Goal: Information Seeking & Learning: Learn about a topic

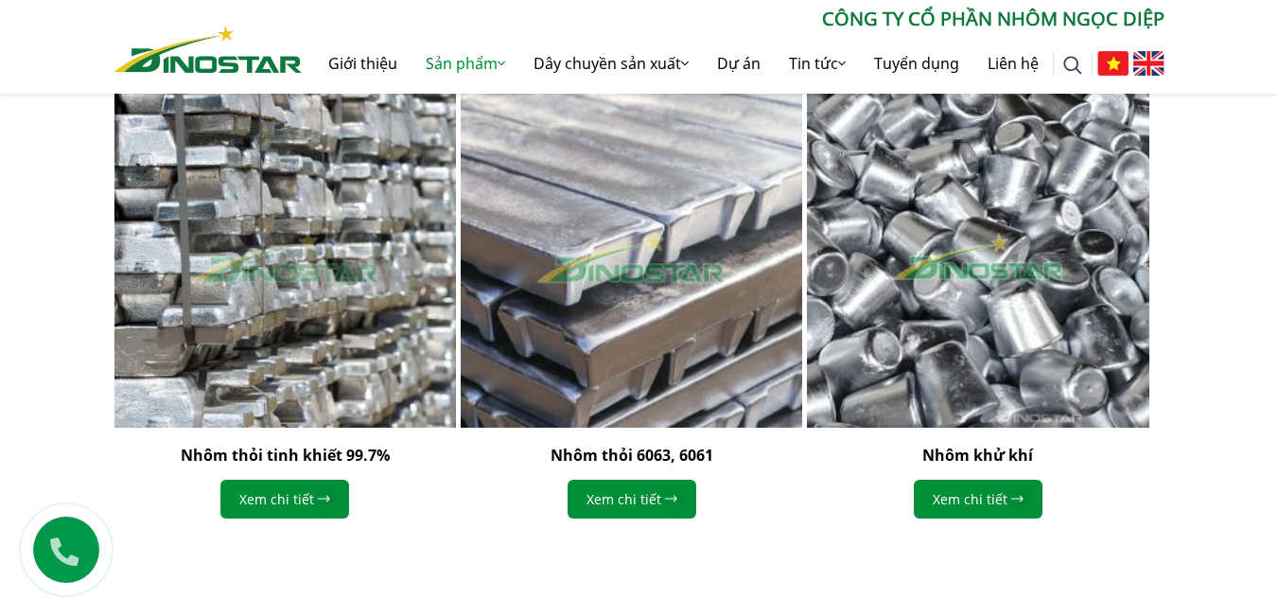
scroll to position [2194, 0]
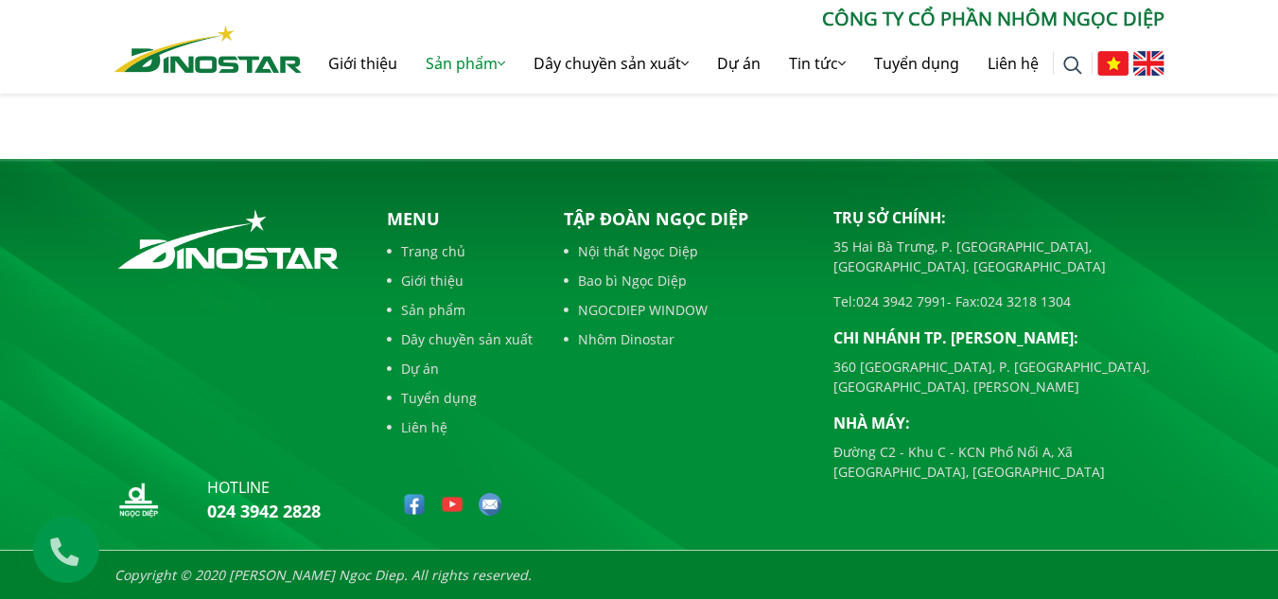
click at [724, 441] on div "Tập đoàn Ngọc Diệp Nội thất Ngọc Diệp Bao bì Ngọc Diệp NGOCDIEP WINDOW Nhôm Din…" at bounding box center [685, 368] width 270 height 325
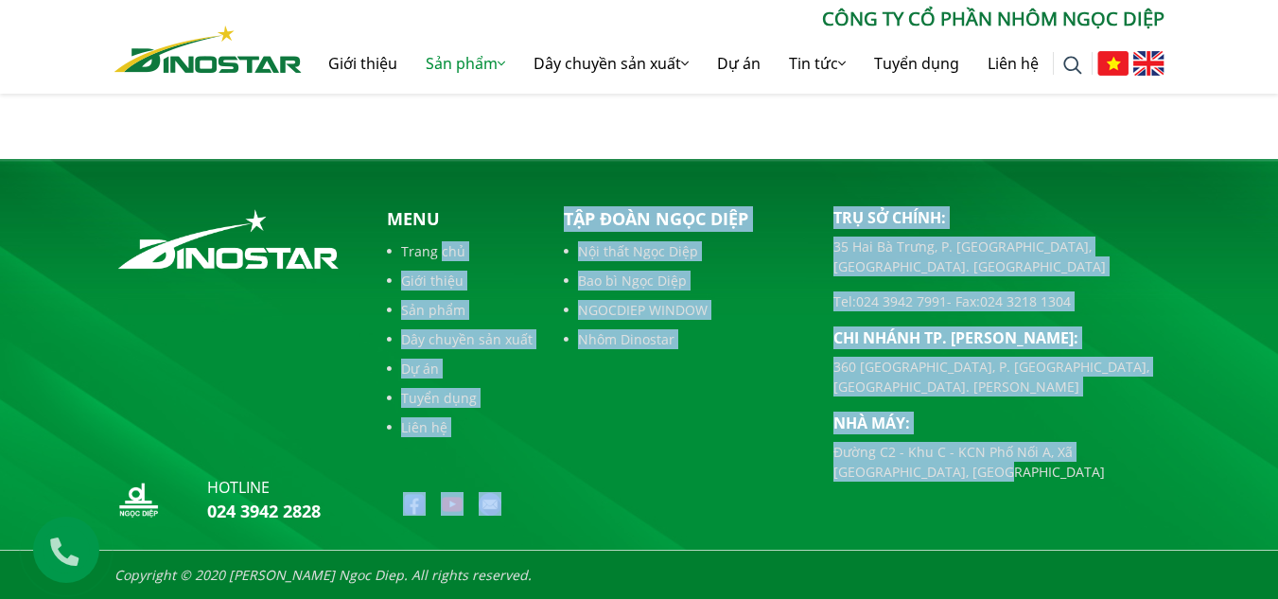
drag, startPoint x: 992, startPoint y: 449, endPoint x: 439, endPoint y: 250, distance: 587.5
click at [439, 250] on div "hotline 024 3942 2828 Menu Trang chủ Giới thiệu Sản phẩm Dây chuyền sản xuất Dự…" at bounding box center [639, 368] width 1079 height 325
click at [695, 421] on div "Tập đoàn Ngọc Diệp Nội thất Ngọc Diệp Bao bì Ngọc Diệp NGOCDIEP WINDOW Nhôm Din…" at bounding box center [685, 368] width 270 height 325
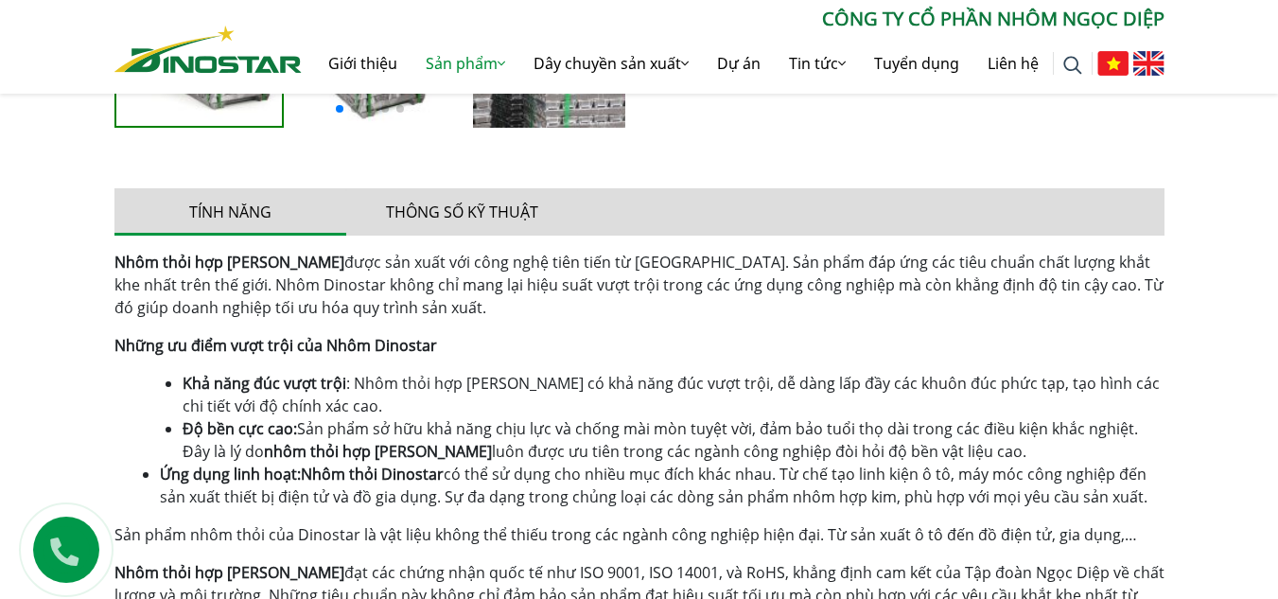
scroll to position [1153, 0]
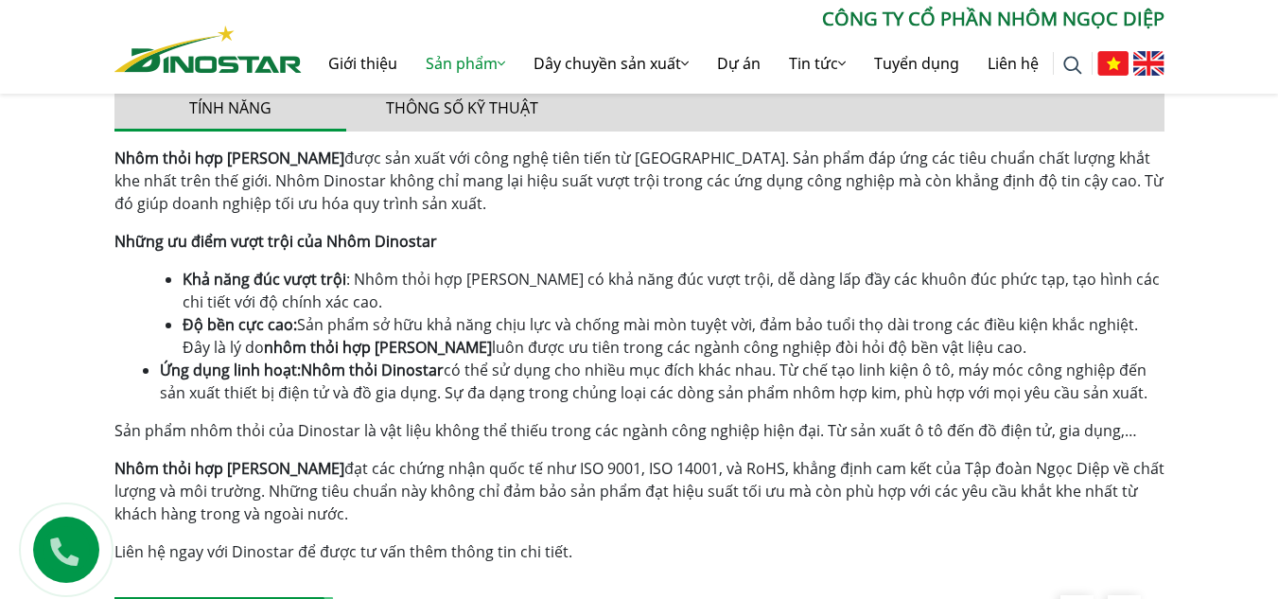
click at [747, 413] on div "Nhôm thỏi hợp [PERSON_NAME] được sản xuất với công nghệ tiên tiến từ [GEOGRAPHI…" at bounding box center [639, 355] width 1050 height 416
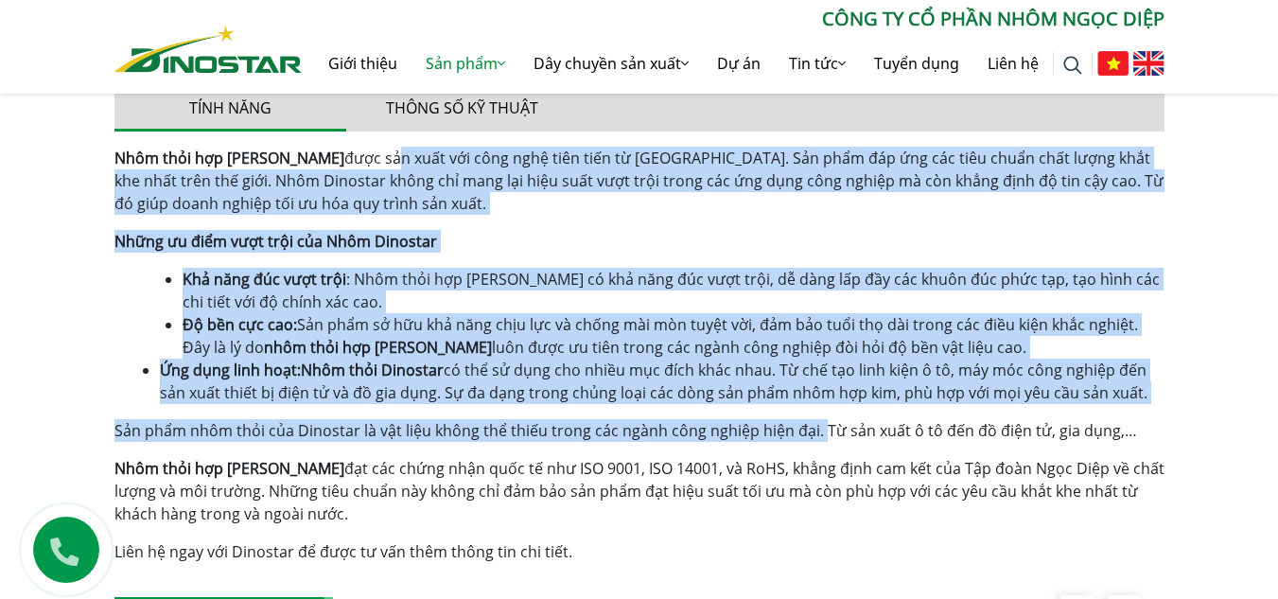
drag, startPoint x: 807, startPoint y: 433, endPoint x: 368, endPoint y: 162, distance: 516.2
click at [368, 162] on div "Nhôm thỏi hợp [PERSON_NAME] được sản xuất với công nghệ tiên tiến từ [GEOGRAPHI…" at bounding box center [639, 355] width 1050 height 416
click at [700, 332] on span "Sản phẩm sở hữu khả năng chịu lực và chống mài mòn tuyệt vời, đảm bảo tuổi thọ …" at bounding box center [661, 336] width 956 height 44
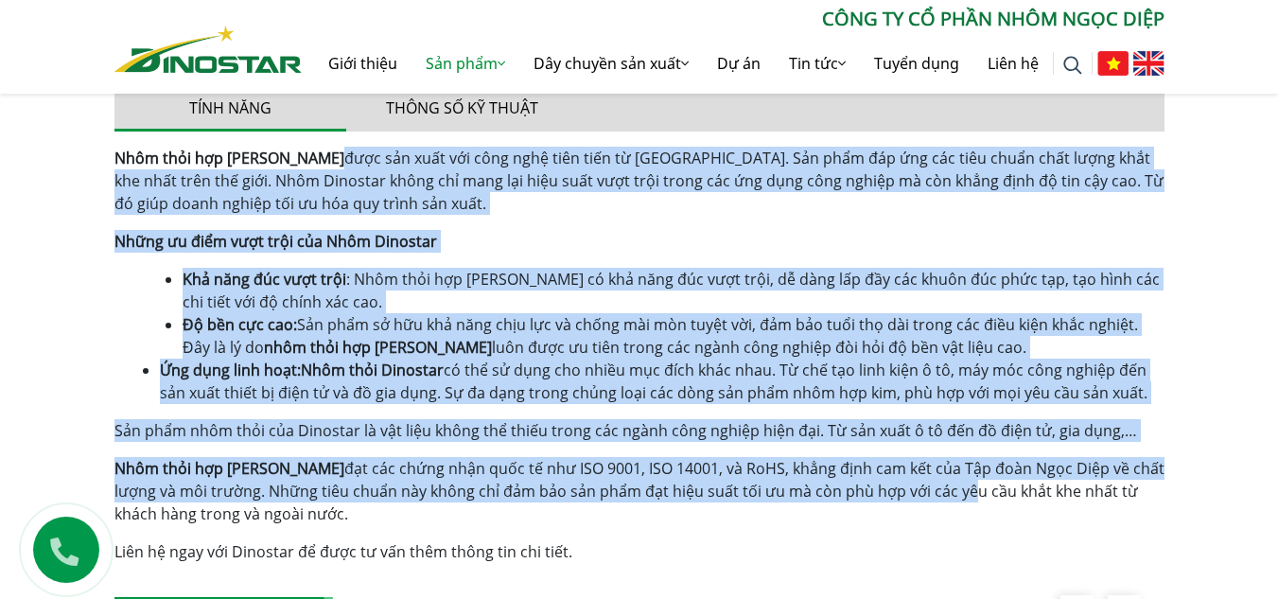
drag, startPoint x: 946, startPoint y: 489, endPoint x: 315, endPoint y: 160, distance: 711.8
click at [315, 160] on div "Nhôm thỏi hợp [PERSON_NAME] được sản xuất với công nghệ tiên tiến từ [GEOGRAPHI…" at bounding box center [639, 355] width 1050 height 416
click at [401, 186] on span "được sản xuất với công nghệ tiên tiến từ [GEOGRAPHIC_DATA]. Sản phẩm đáp ứng cá…" at bounding box center [638, 181] width 1049 height 66
drag, startPoint x: 321, startPoint y: 154, endPoint x: 946, endPoint y: 497, distance: 713.0
click at [946, 497] on div "Nhôm thỏi hợp [PERSON_NAME] được sản xuất với công nghệ tiên tiến từ [GEOGRAPHI…" at bounding box center [639, 355] width 1050 height 416
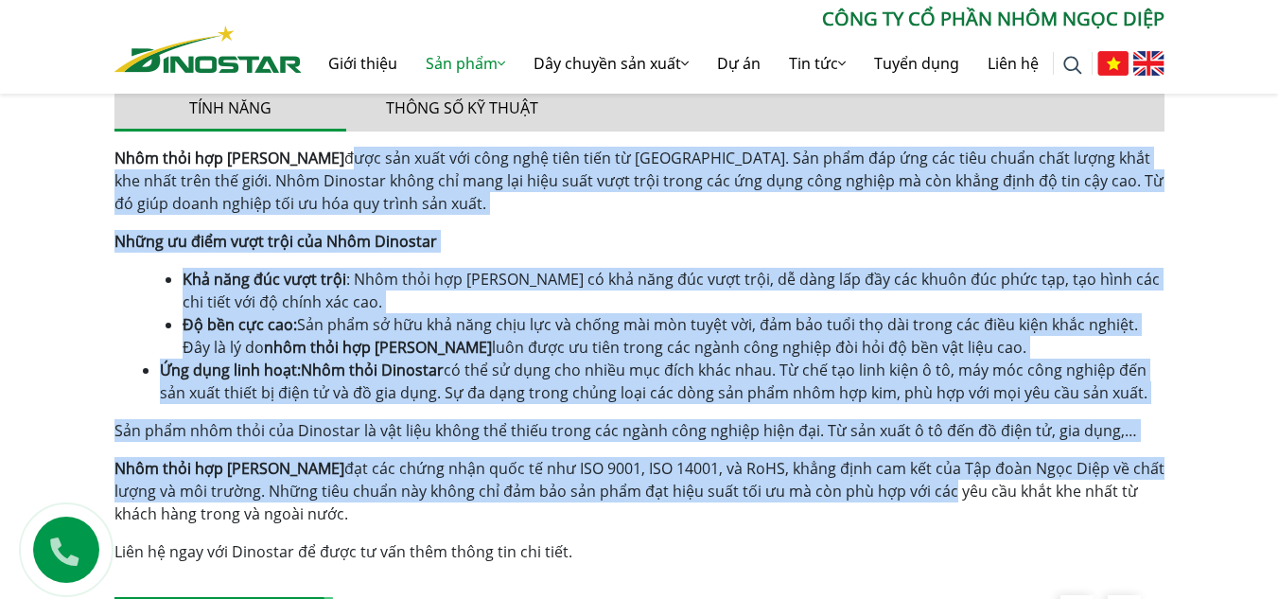
click at [825, 373] on span "Nhôm thỏi Dinostar có thể sử dụng cho nhiều mục đích khác nhau. Từ chế tạo linh…" at bounding box center [654, 382] width 988 height 44
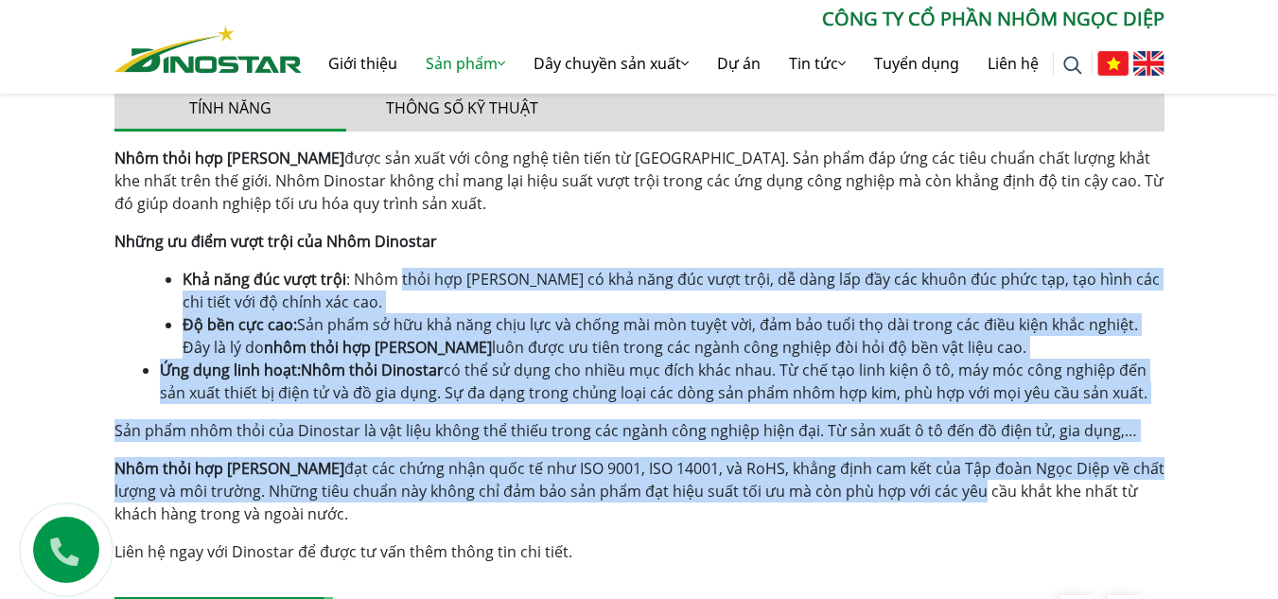
drag, startPoint x: 945, startPoint y: 483, endPoint x: 399, endPoint y: 272, distance: 584.9
click at [399, 272] on div "Nhôm thỏi hợp [PERSON_NAME] được sản xuất với công nghệ tiên tiến từ [GEOGRAPHI…" at bounding box center [639, 355] width 1050 height 416
click at [492, 343] on span "luôn được ưu tiên trong các ngành công nghiệp đòi hỏi độ bền vật liệu cao." at bounding box center [759, 347] width 535 height 21
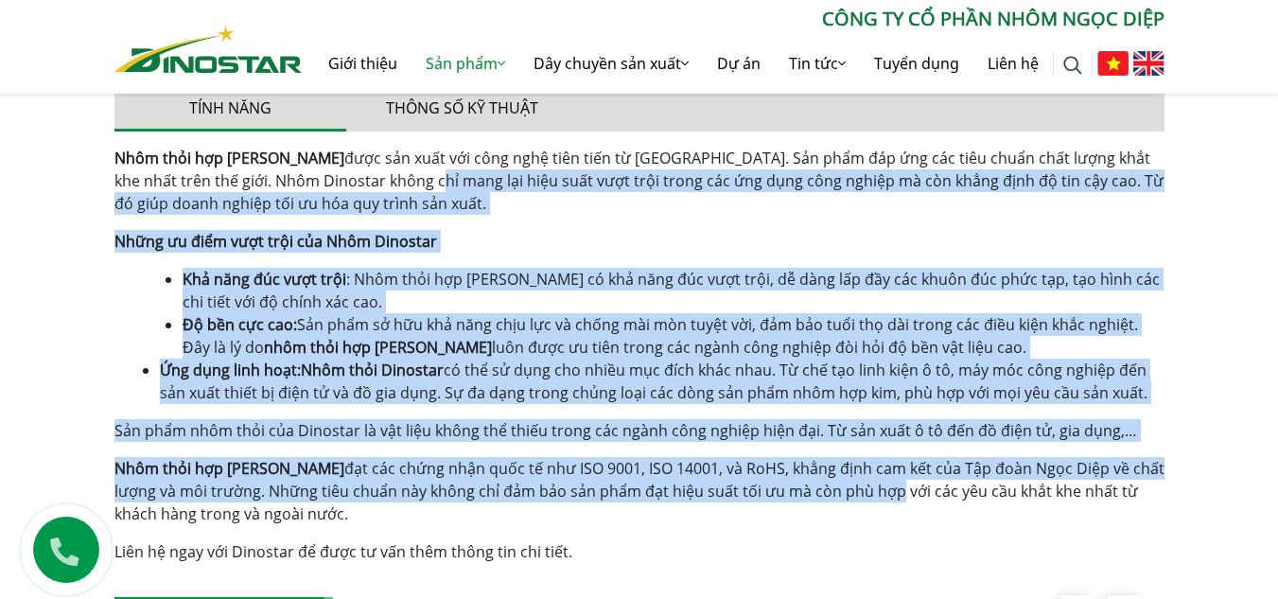
drag, startPoint x: 374, startPoint y: 179, endPoint x: 893, endPoint y: 489, distance: 605.1
click at [893, 489] on div "Nhôm thỏi hợp [PERSON_NAME] được sản xuất với công nghệ tiên tiến từ [GEOGRAPHI…" at bounding box center [639, 355] width 1050 height 416
click at [829, 436] on span "Sản phẩm nhôm thỏi của Dinostar là vật liệu không thể thiếu trong các ngành côn…" at bounding box center [625, 430] width 1023 height 21
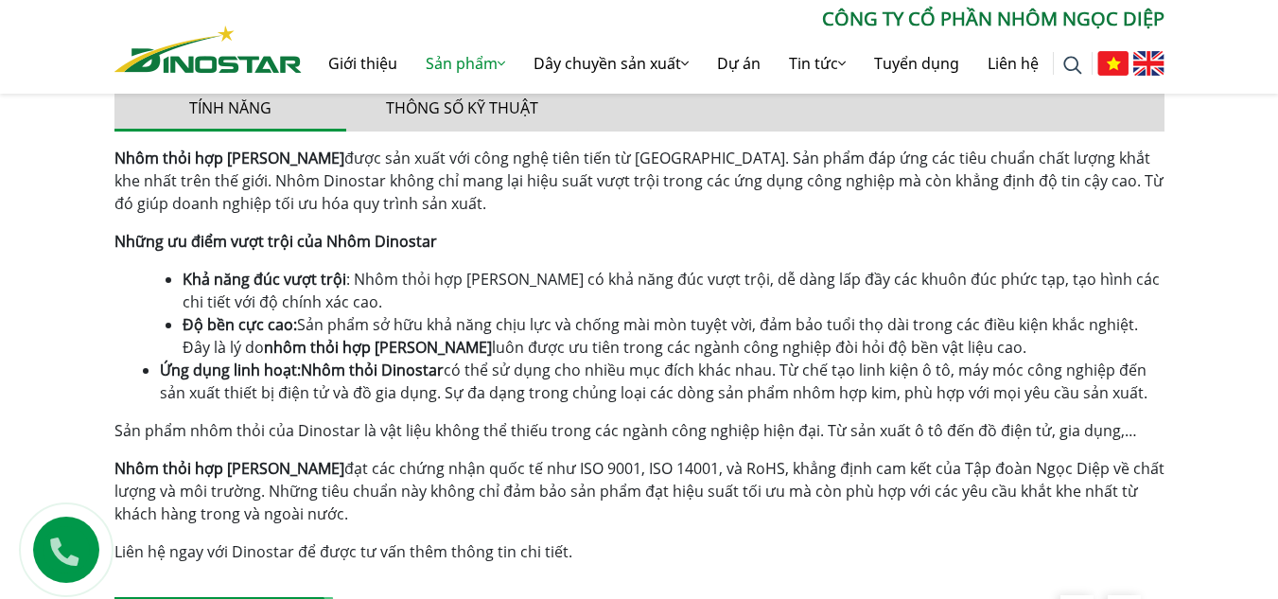
click at [864, 493] on span "đạt các chứng nhận quốc tế như ISO 9001, ISO 14001, và RoHS, khẳng định cam kết…" at bounding box center [639, 491] width 1050 height 66
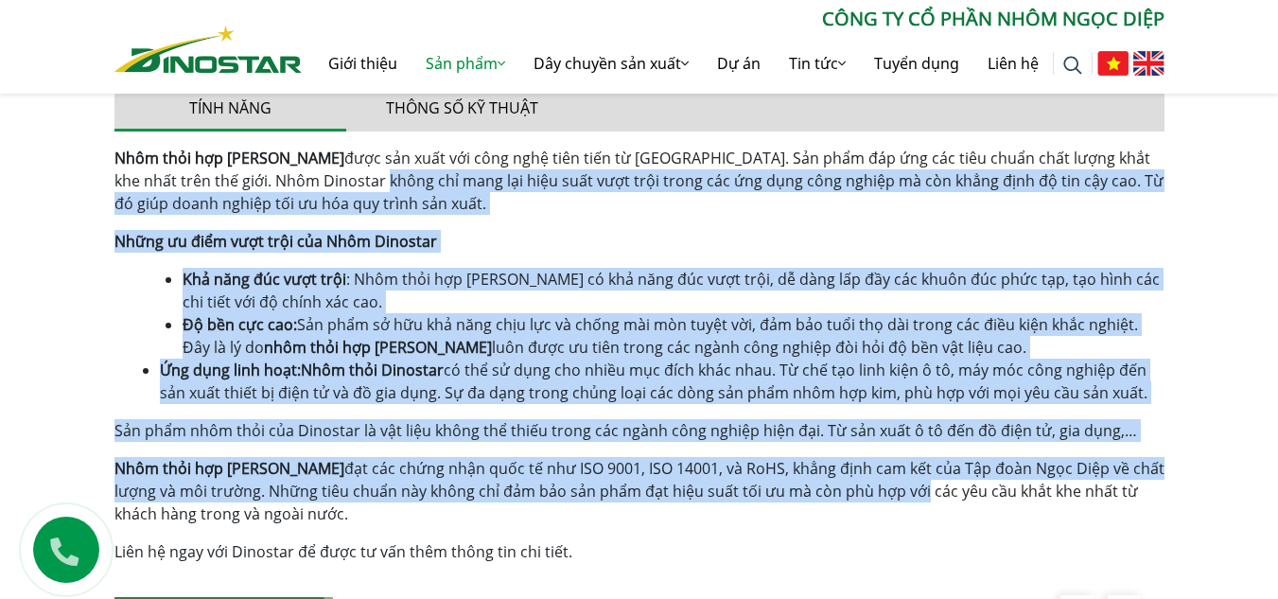
drag, startPoint x: 918, startPoint y: 489, endPoint x: 325, endPoint y: 184, distance: 667.3
click at [325, 184] on div "Nhôm thỏi hợp [PERSON_NAME] được sản xuất với công nghệ tiên tiến từ [GEOGRAPHI…" at bounding box center [639, 355] width 1050 height 416
click at [413, 228] on div "Nhôm thỏi hợp [PERSON_NAME] được sản xuất với công nghệ tiên tiến từ [GEOGRAPHI…" at bounding box center [639, 355] width 1050 height 416
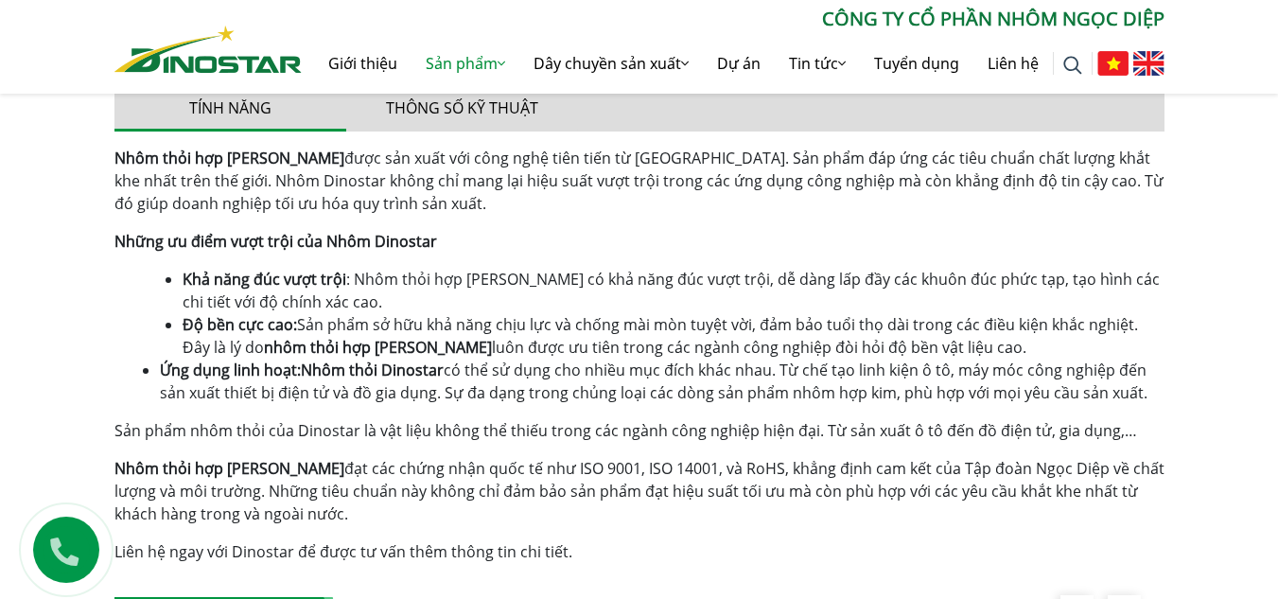
click at [607, 308] on li "Khả năng đúc vượt trội : Nhôm thỏi hợp kim Dinostar có khả năng đúc vượt trội, …" at bounding box center [674, 290] width 982 height 45
click at [622, 501] on span "đạt các chứng nhận quốc tế như ISO 9001, ISO 14001, và RoHS, khẳng định cam kết…" at bounding box center [639, 491] width 1050 height 66
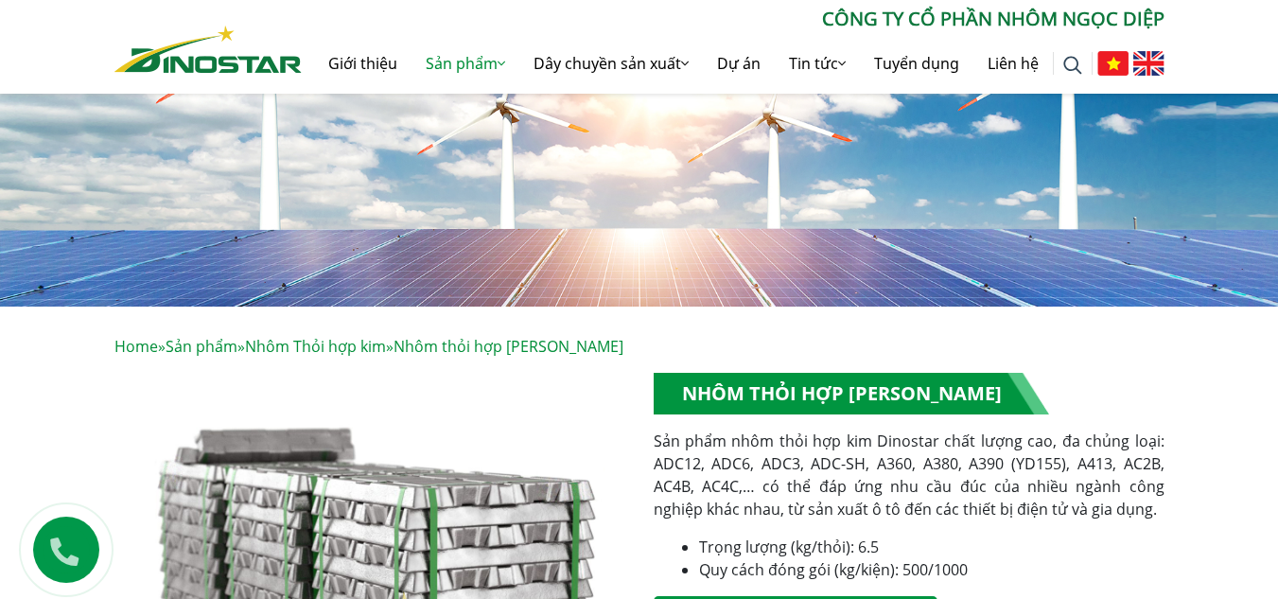
scroll to position [0, 0]
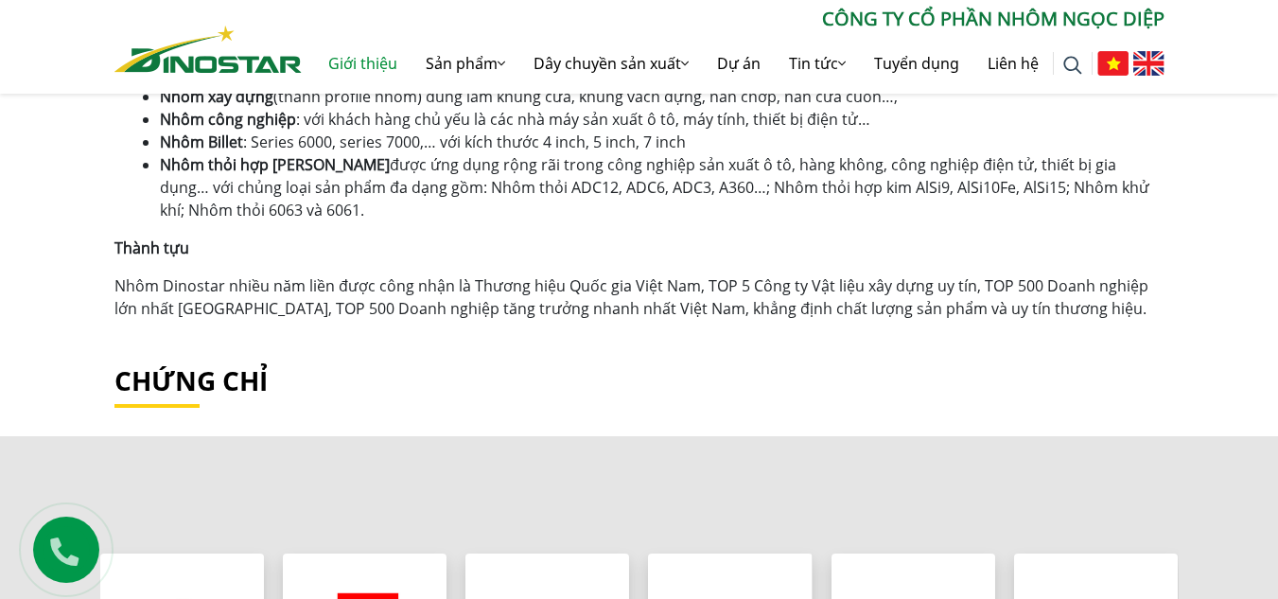
scroll to position [1187, 0]
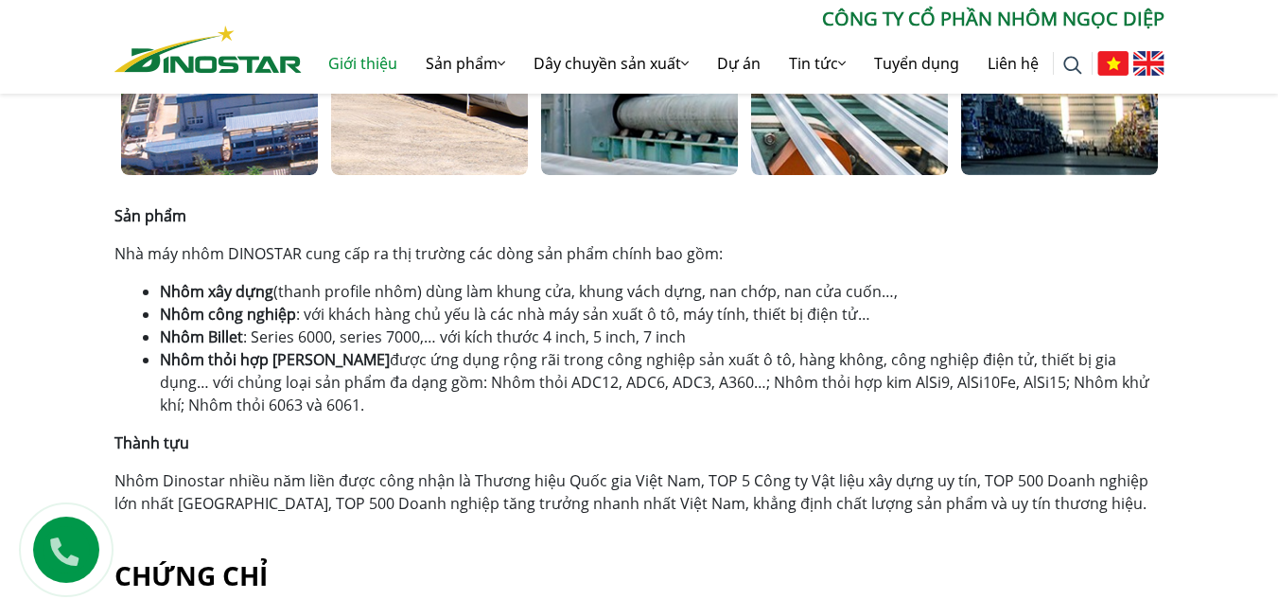
click at [609, 338] on li "Nhôm Billet : Series 6000, series 7000,… với kích thước 4 inch, 5 inch, 7 inch" at bounding box center [662, 336] width 1005 height 23
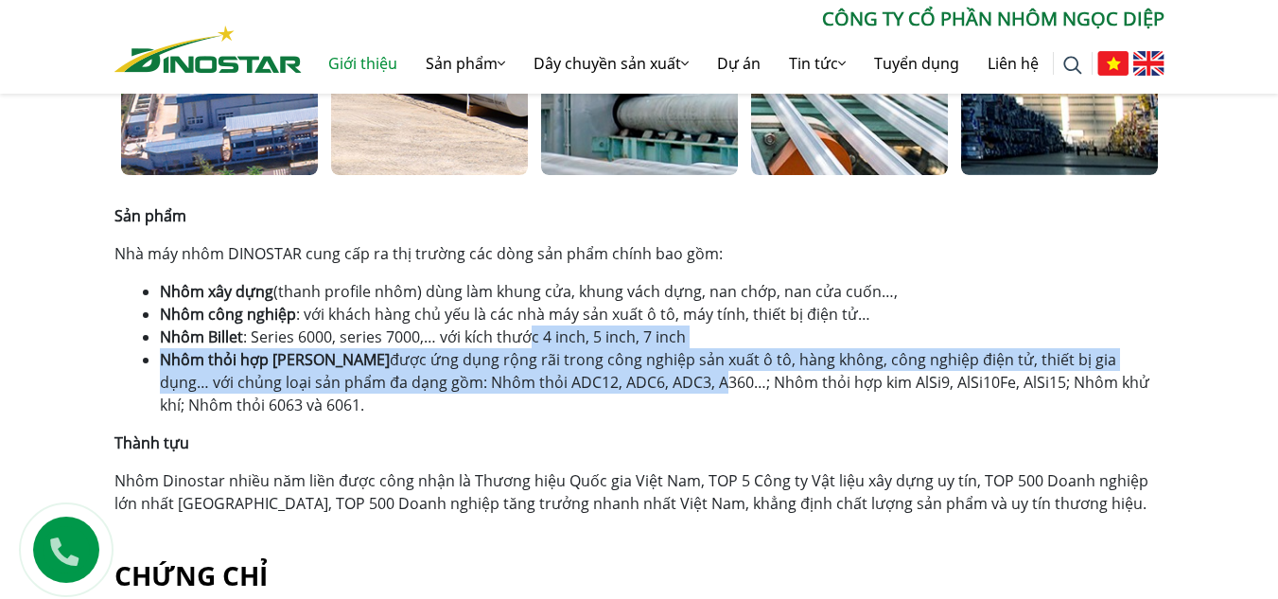
drag, startPoint x: 546, startPoint y: 341, endPoint x: 514, endPoint y: 319, distance: 38.8
click at [514, 319] on ul "Nhôm xây dựng (thanh profile nhôm) dùng làm khung cửa, khung vách dựng, nan chớ…" at bounding box center [662, 348] width 1005 height 136
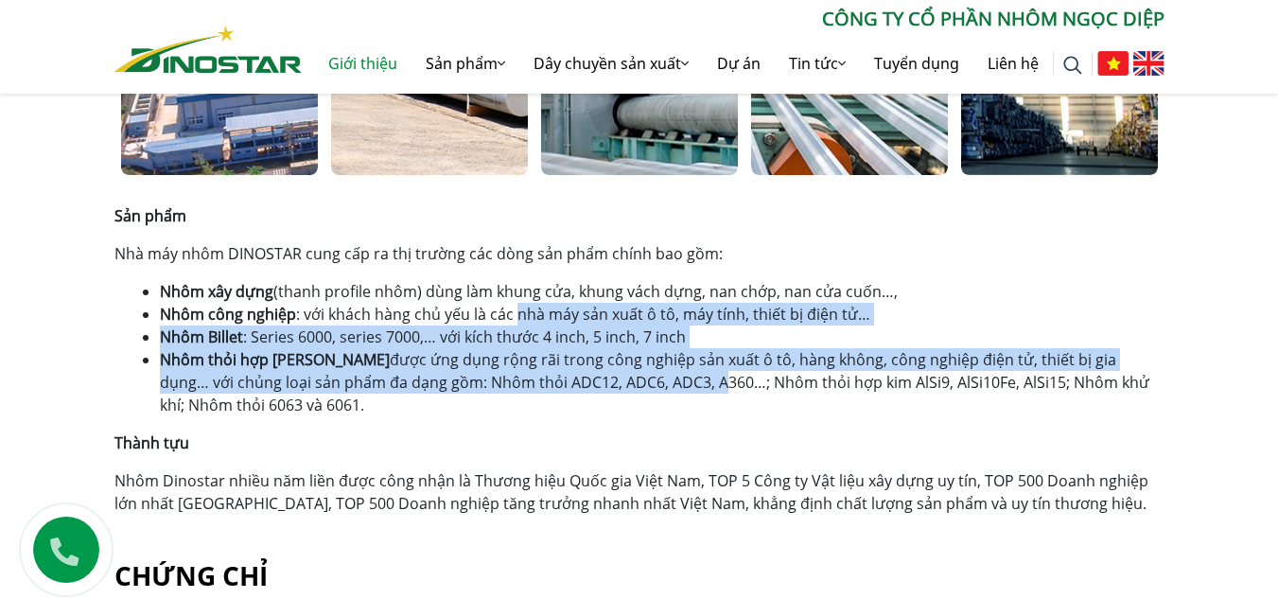
click at [568, 390] on li "Nhôm thỏi hợp kim được ứng dụng rộng rãi trong công nghiệp sản xuất ô tô, hàng …" at bounding box center [662, 382] width 1005 height 68
